Goal: Task Accomplishment & Management: Manage account settings

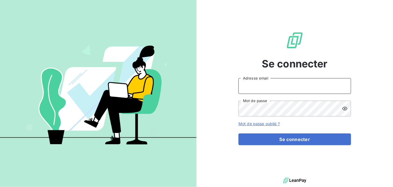
click at [277, 80] on input "Adresse email" at bounding box center [295, 86] width 113 height 16
type input "[EMAIL_ADDRESS][DOMAIN_NAME]"
click at [239, 133] on button "Se connecter" at bounding box center [295, 139] width 113 height 12
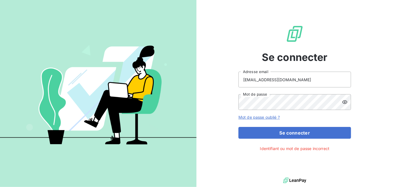
click at [346, 103] on icon at bounding box center [345, 102] width 5 height 4
click at [239, 127] on button "Se connecter" at bounding box center [295, 133] width 113 height 12
click at [345, 100] on div "Mot de passe" at bounding box center [295, 102] width 113 height 16
click at [346, 104] on icon at bounding box center [345, 102] width 6 height 6
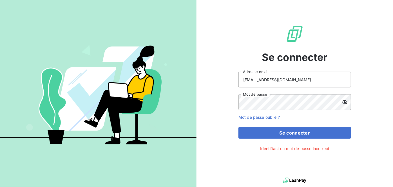
click at [346, 104] on icon at bounding box center [345, 102] width 6 height 6
click at [213, 114] on div "Se connecter lzarrouk@oet.fr Adresse email Mot de passe Mot de passe oublié ? S…" at bounding box center [295, 88] width 197 height 176
click at [239, 127] on button "Se connecter" at bounding box center [295, 133] width 113 height 12
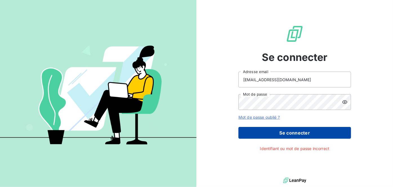
click at [268, 128] on button "Se connecter" at bounding box center [295, 133] width 113 height 12
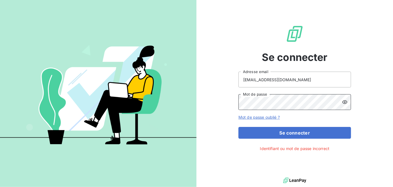
click at [239, 127] on button "Se connecter" at bounding box center [295, 133] width 113 height 12
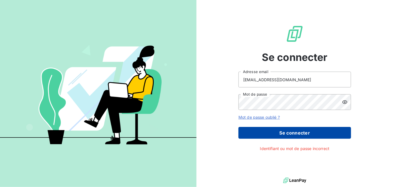
click at [267, 132] on button "Se connecter" at bounding box center [295, 133] width 113 height 12
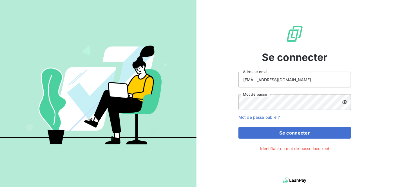
click at [266, 116] on link "Mot de passe oublié ?" at bounding box center [259, 117] width 41 height 5
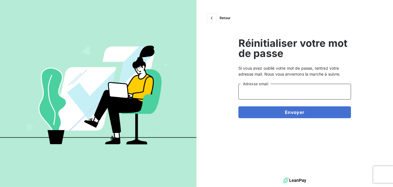
click at [302, 85] on input "Adresse email" at bounding box center [295, 92] width 113 height 16
drag, startPoint x: 303, startPoint y: 90, endPoint x: 303, endPoint y: 97, distance: 7.6
click at [303, 90] on input "Adresse email" at bounding box center [295, 92] width 113 height 16
type input "[EMAIL_ADDRESS][DOMAIN_NAME]"
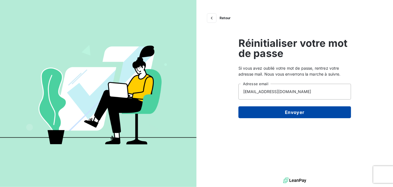
click at [289, 112] on button "Envoyer" at bounding box center [295, 112] width 113 height 12
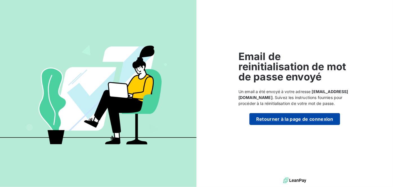
click at [282, 116] on button "Retourner à la page de connexion" at bounding box center [295, 119] width 91 height 12
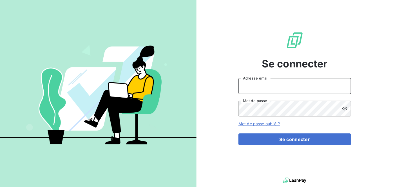
click at [248, 89] on input "Adresse email" at bounding box center [295, 86] width 113 height 16
type input "[EMAIL_ADDRESS][DOMAIN_NAME]"
click at [239, 133] on button "Se connecter" at bounding box center [295, 139] width 113 height 12
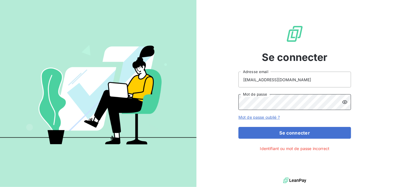
click at [239, 127] on button "Se connecter" at bounding box center [295, 133] width 113 height 12
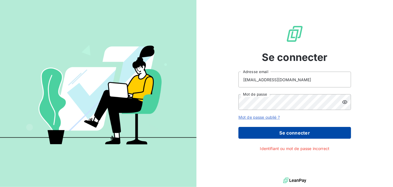
click at [304, 131] on button "Se connecter" at bounding box center [295, 133] width 113 height 12
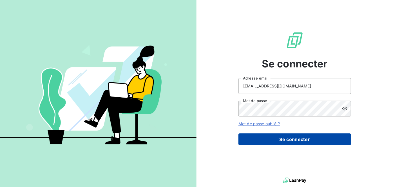
click at [318, 143] on button "Se connecter" at bounding box center [295, 139] width 113 height 12
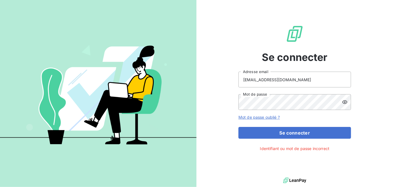
click at [344, 104] on icon at bounding box center [345, 102] width 5 height 4
